Goal: Information Seeking & Learning: Stay updated

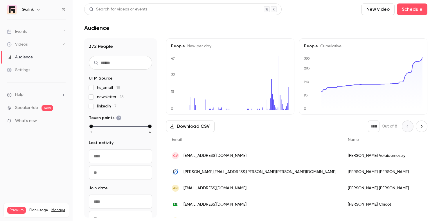
click at [52, 33] on link "Events 1" at bounding box center [36, 31] width 73 height 13
